Goal: Navigation & Orientation: Find specific page/section

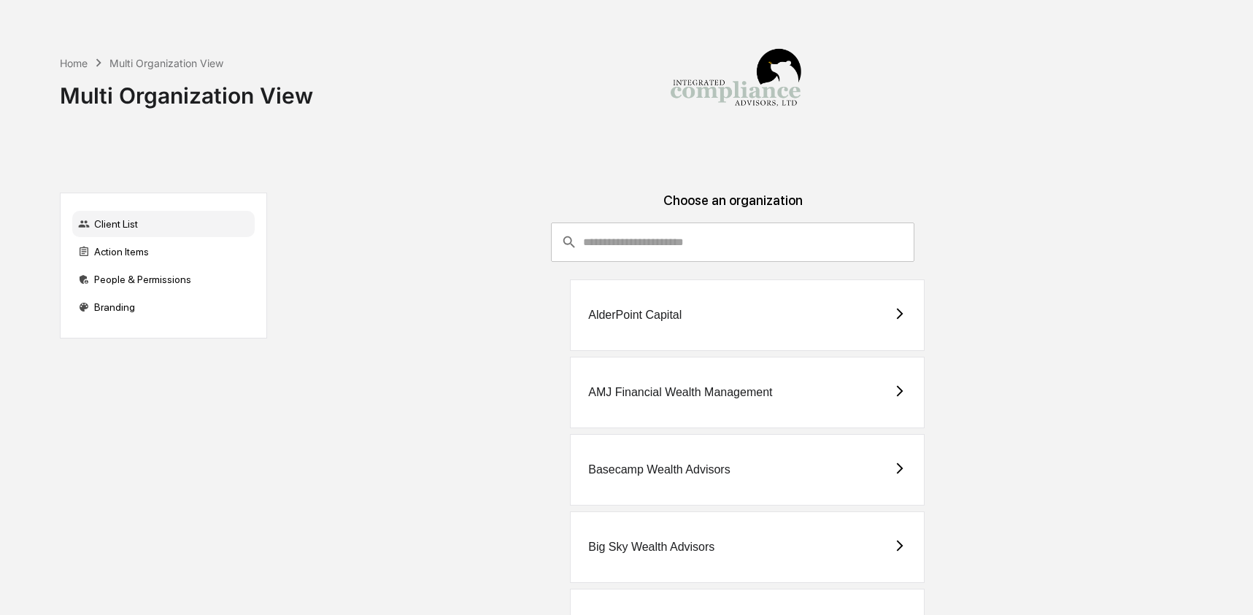
click at [608, 241] on input "consultant-dashboard__filter-organizations-search-bar" at bounding box center [748, 242] width 331 height 39
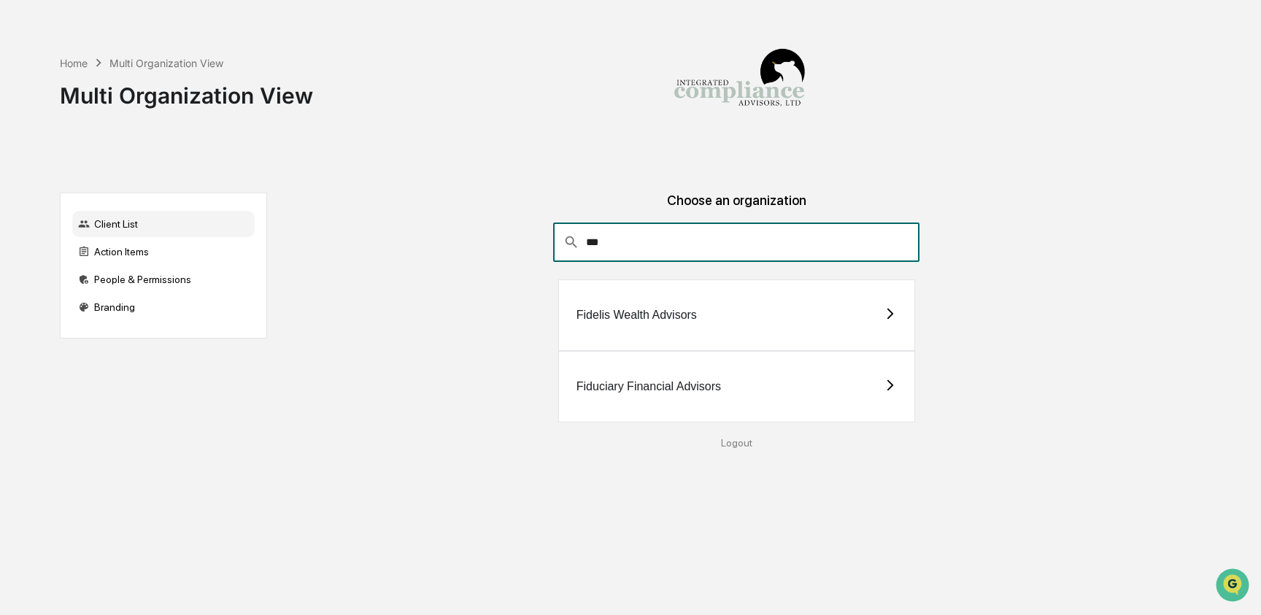
type input "***"
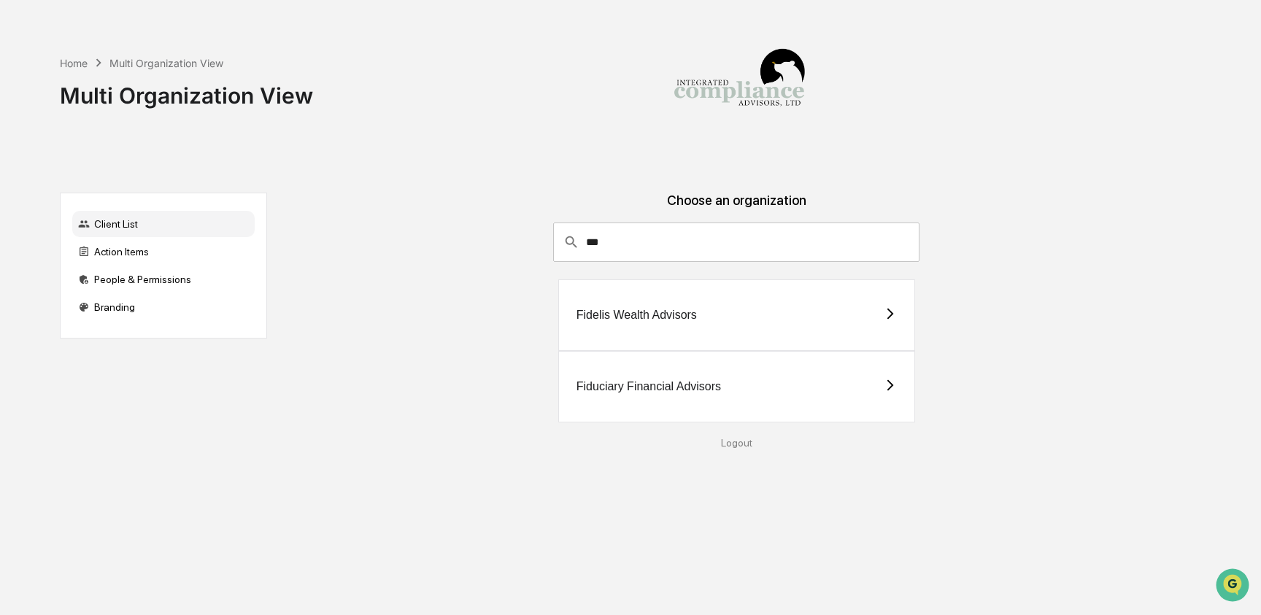
click at [632, 306] on div "Fidelis Wealth Advisors" at bounding box center [736, 316] width 357 height 72
